Goal: Information Seeking & Learning: Learn about a topic

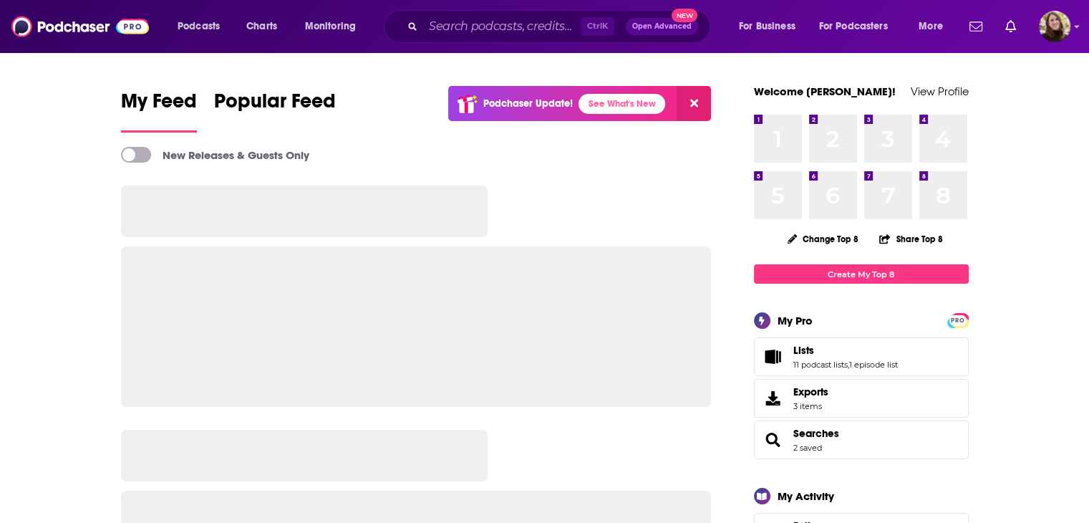
drag, startPoint x: 0, startPoint y: 0, endPoint x: 387, endPoint y: 21, distance: 387.2
click at [387, 21] on div "Ctrl K Open Advanced New" at bounding box center [547, 26] width 327 height 33
click at [414, 23] on icon "Search podcasts, credits, & more..." at bounding box center [412, 26] width 8 height 8
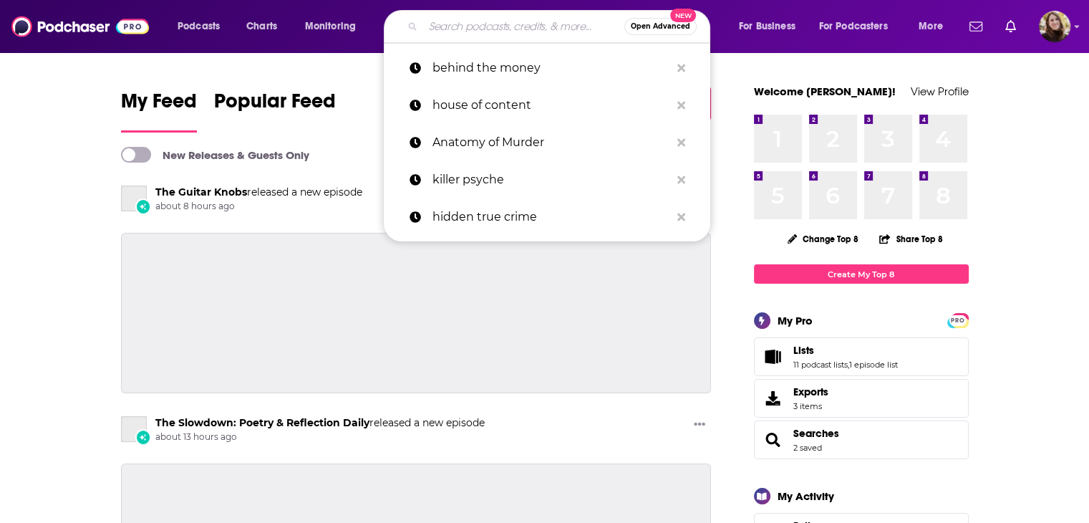
click at [473, 26] on input "Search podcasts, credits, & more..." at bounding box center [523, 26] width 201 height 23
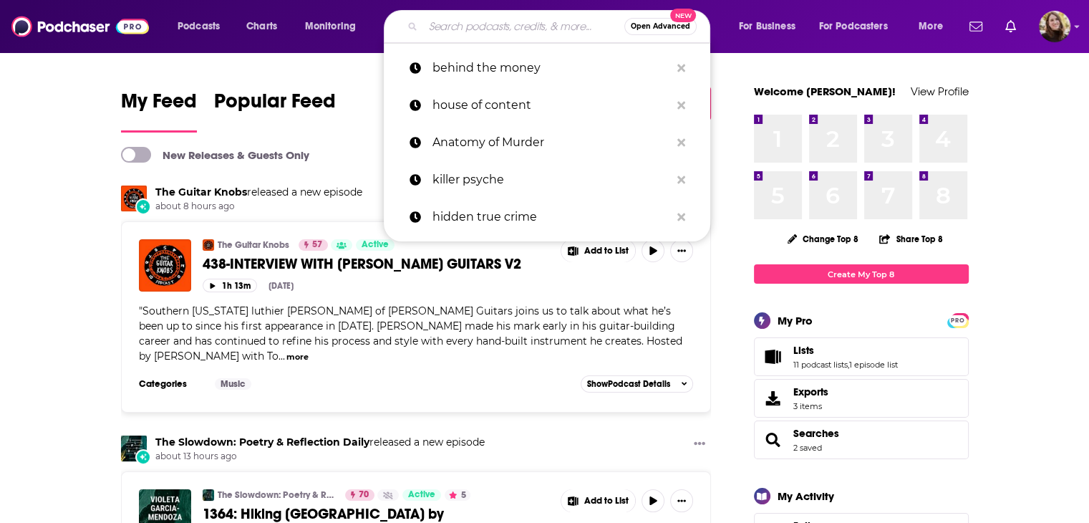
paste input "Zone 7 with Sheryl McCollum"
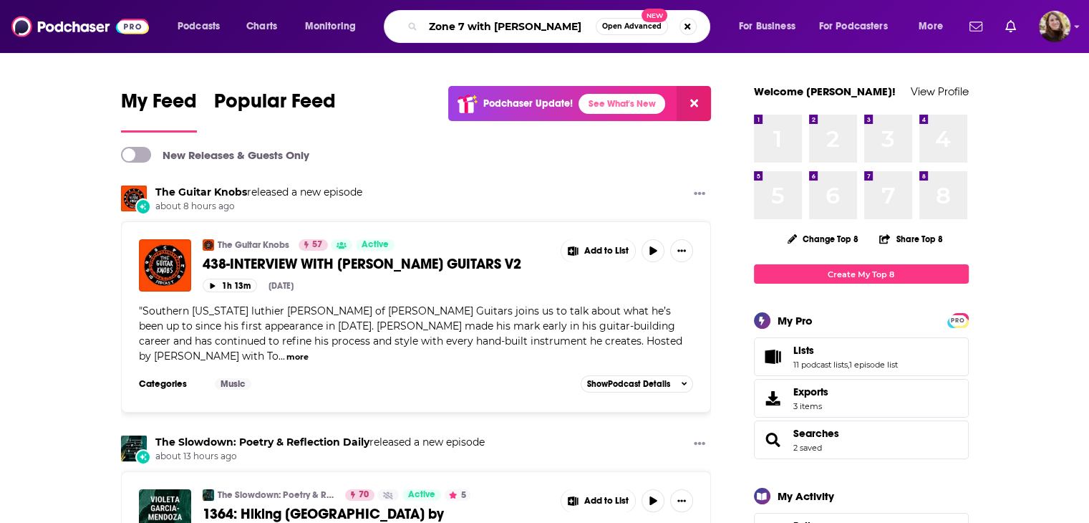
type input "Zone 7 with Sheryl McCollum"
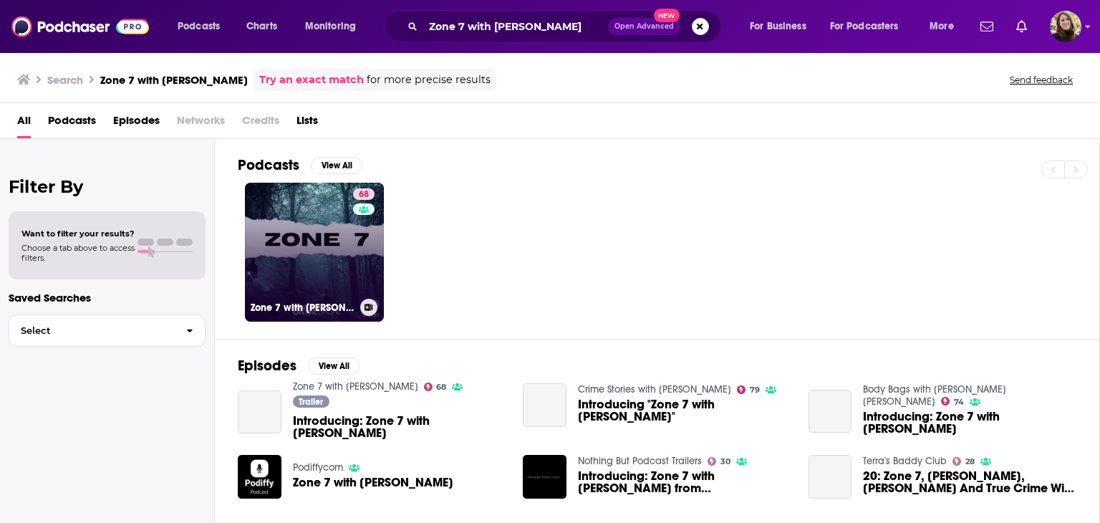
click at [327, 238] on link "68 Zone 7 with Sheryl McCollum" at bounding box center [314, 252] width 139 height 139
